Goal: Task Accomplishment & Management: Manage account settings

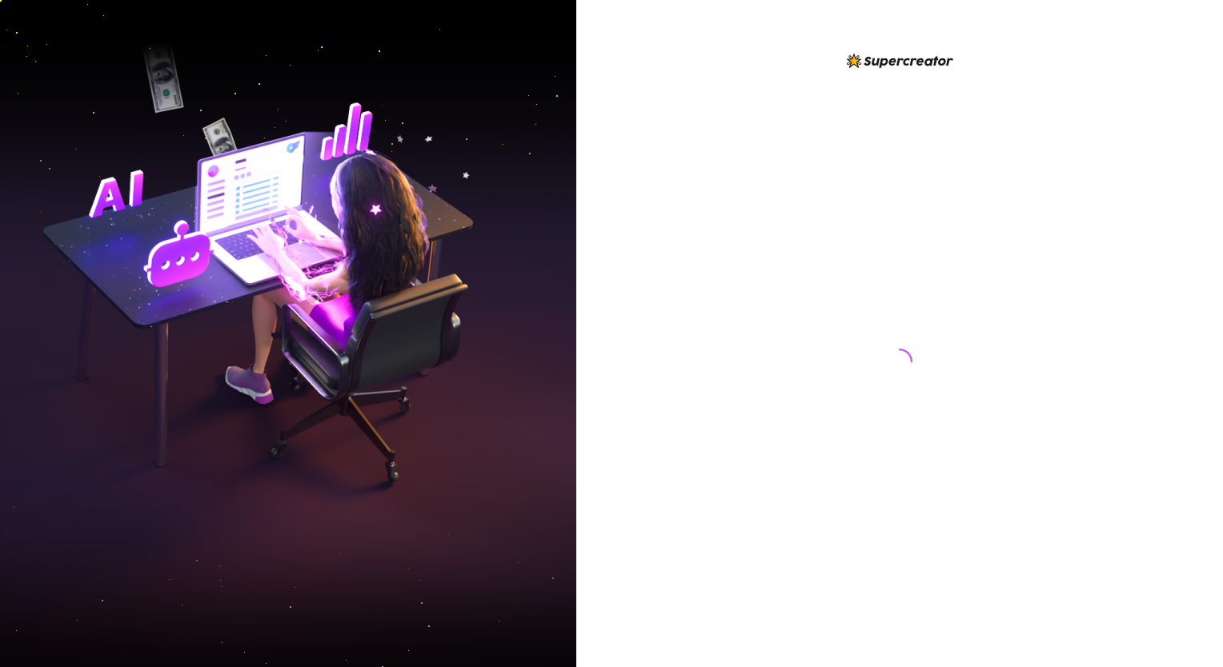
click at [944, 262] on div at bounding box center [899, 346] width 357 height 591
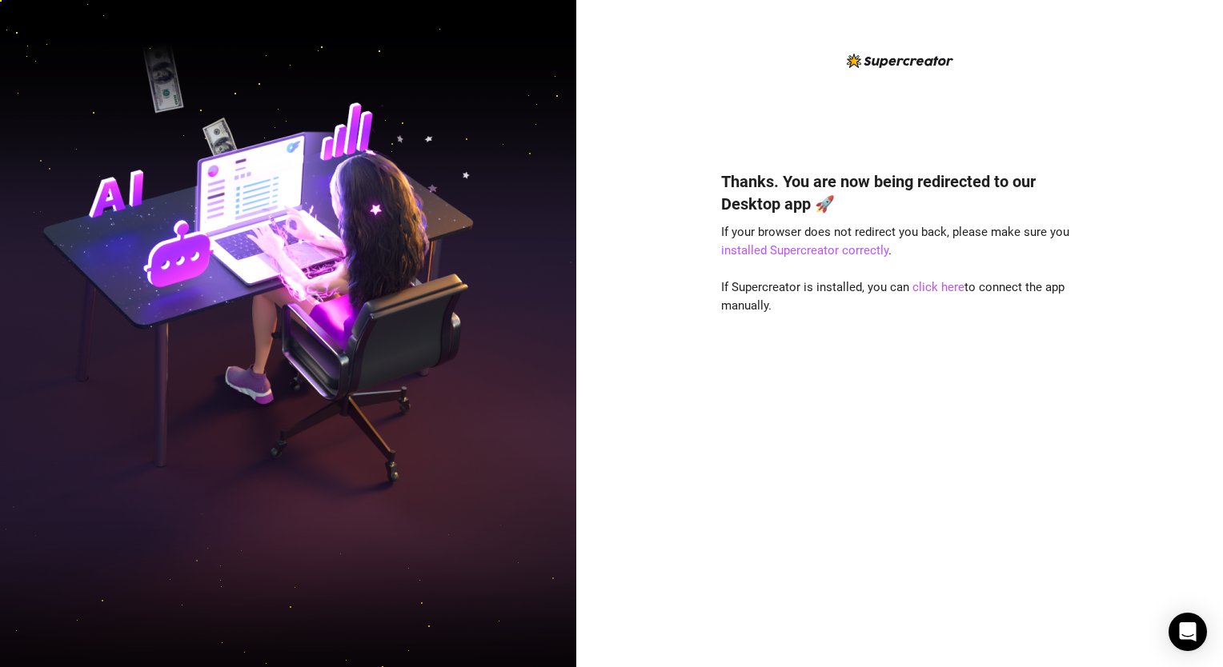
drag, startPoint x: 914, startPoint y: 322, endPoint x: 859, endPoint y: 306, distance: 57.5
click at [859, 306] on div "Thanks. You are now being redirected to our Desktop app 🚀 If your browser does …" at bounding box center [899, 395] width 357 height 493
click at [1030, 136] on div "Thanks. You are now being redirected to our Desktop app 🚀 If your browser does …" at bounding box center [899, 346] width 357 height 591
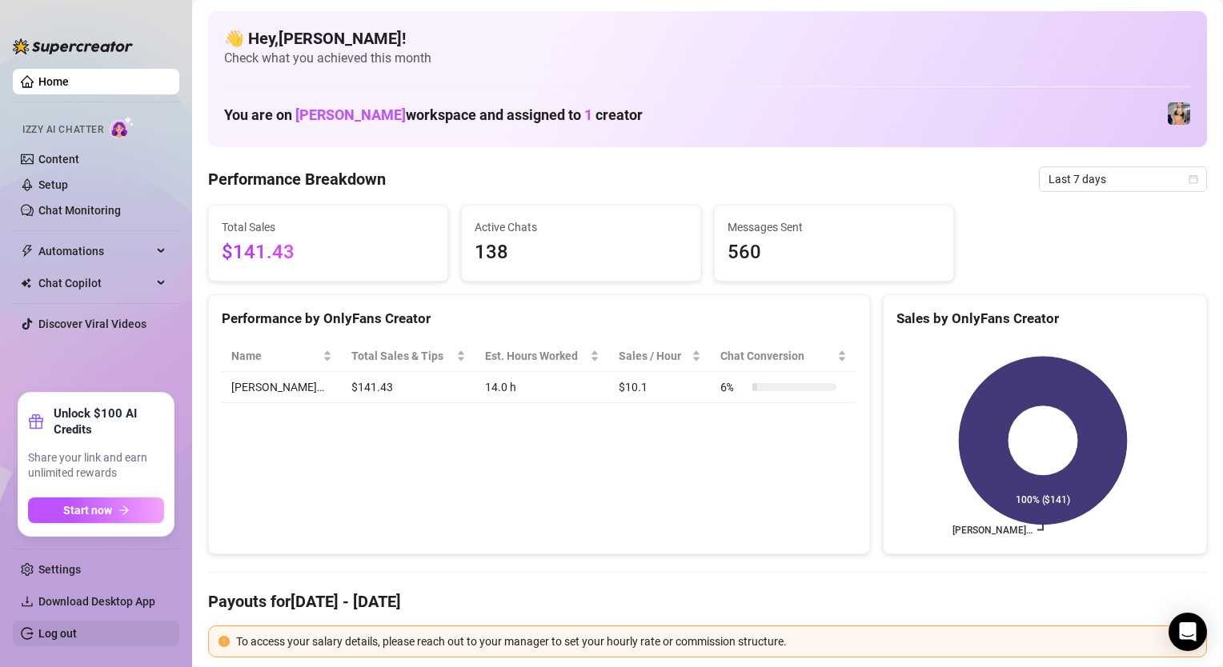
click at [77, 627] on link "Log out" at bounding box center [57, 633] width 38 height 13
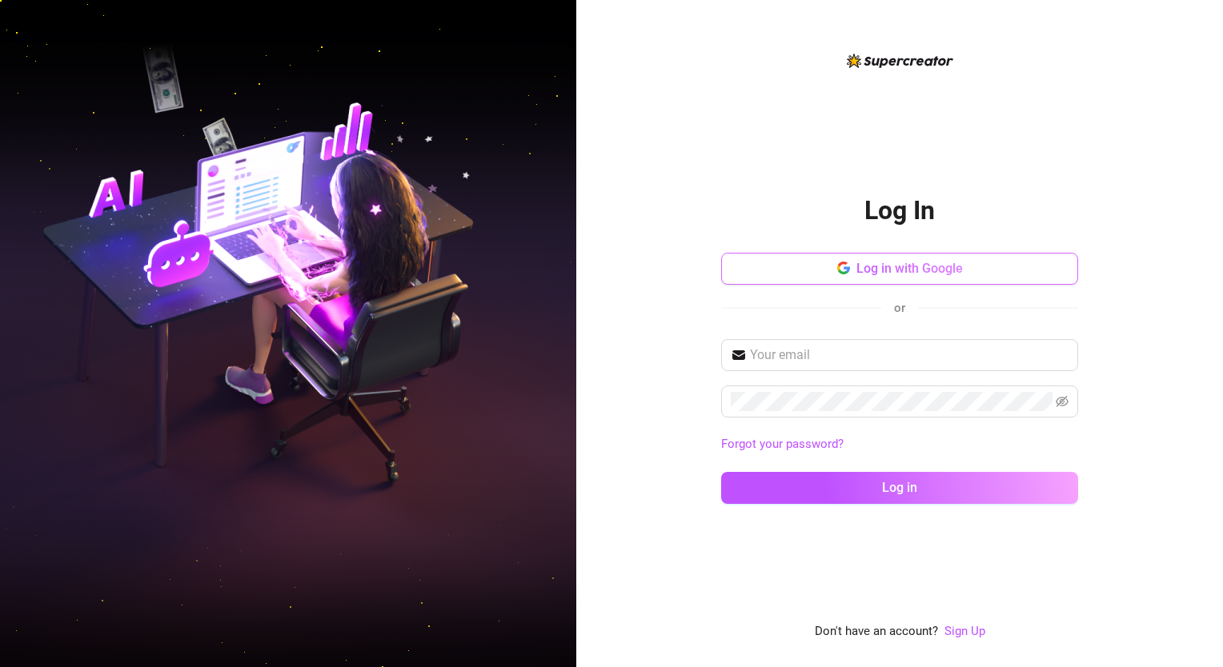
click at [923, 254] on button "Log in with Google" at bounding box center [899, 269] width 357 height 32
